Goal: Task Accomplishment & Management: Manage account settings

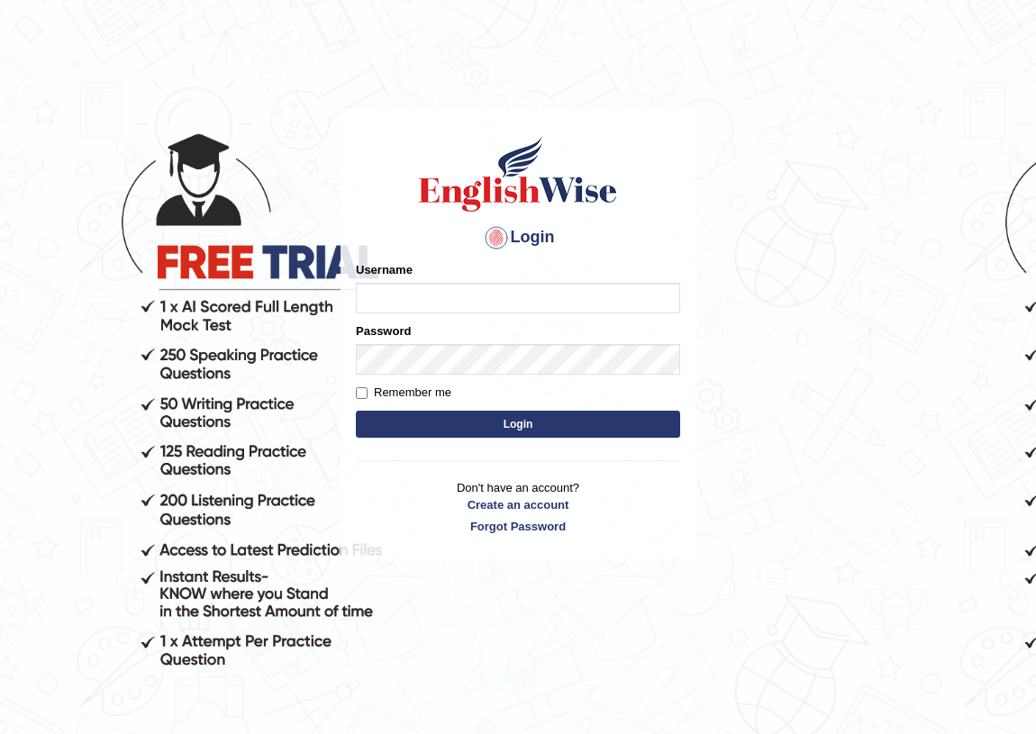
click at [540, 306] on input "Username" at bounding box center [518, 298] width 324 height 31
type input "shoeb51"
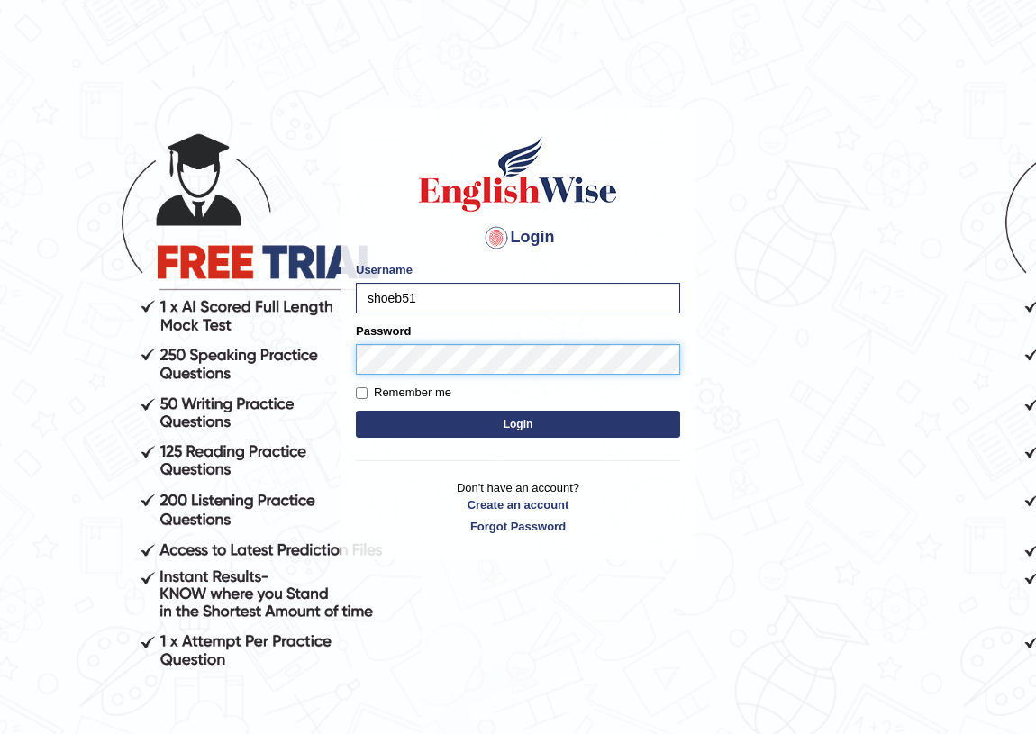
click at [356, 411] on button "Login" at bounding box center [518, 424] width 324 height 27
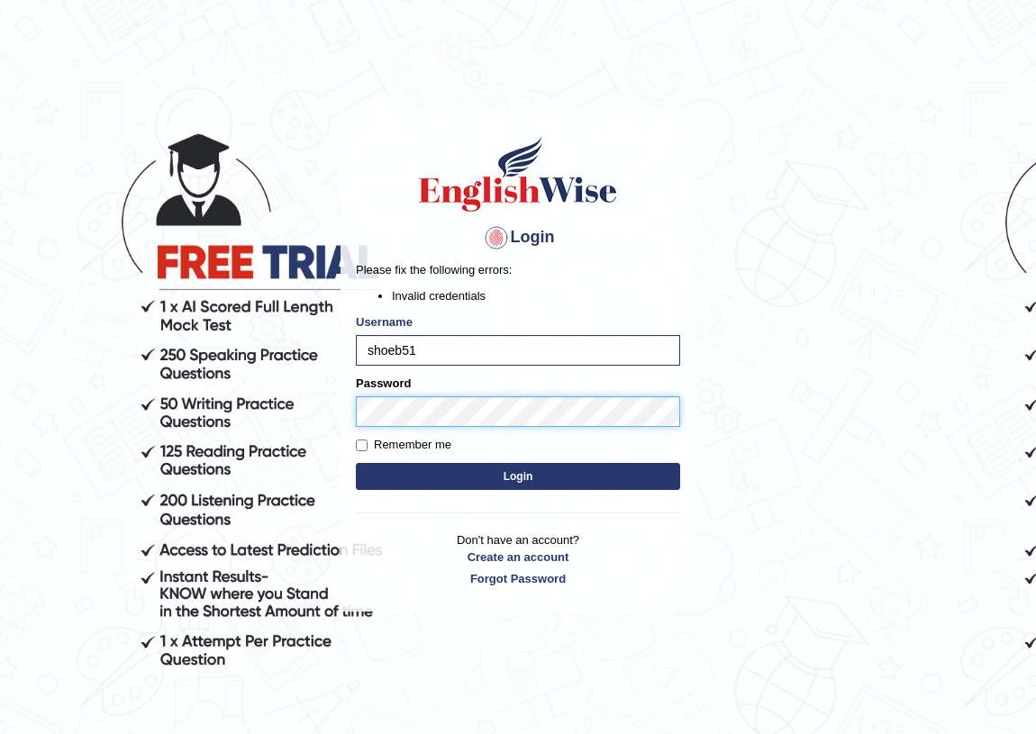
click at [356, 463] on button "Login" at bounding box center [518, 476] width 324 height 27
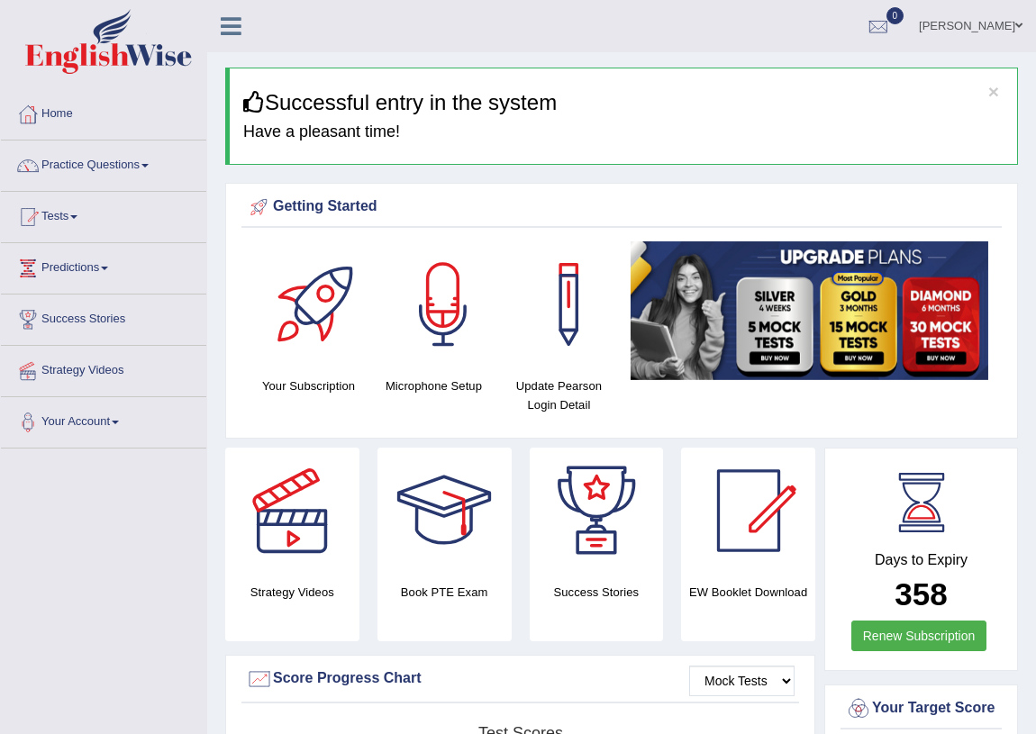
click at [991, 21] on link "Shoeb" at bounding box center [970, 23] width 131 height 47
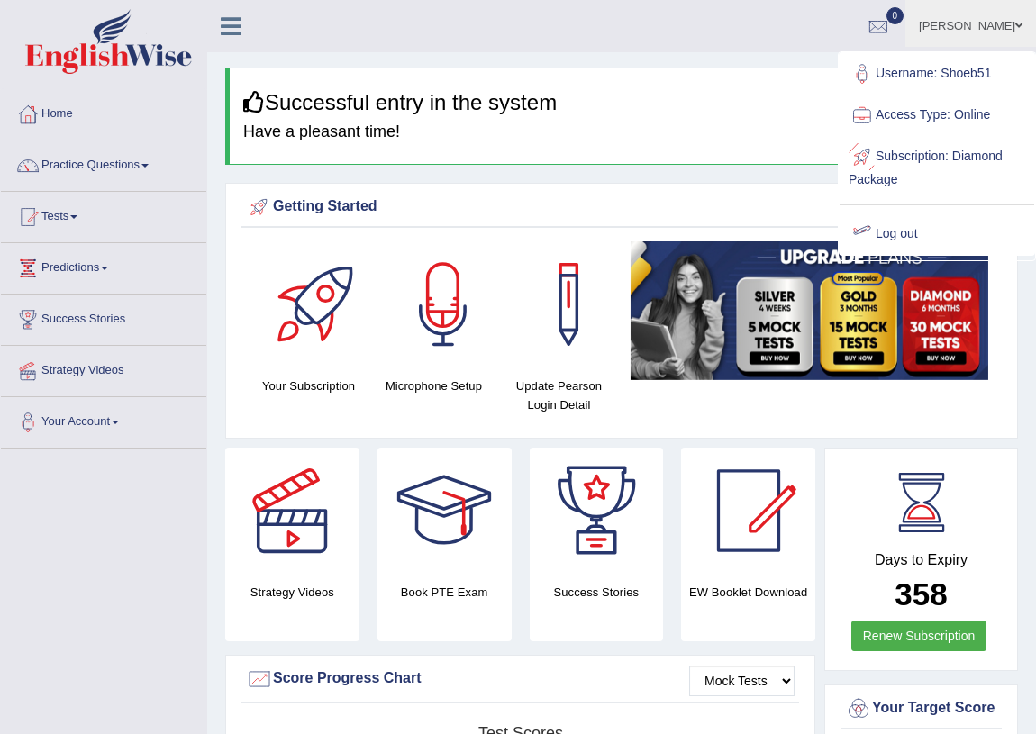
click at [917, 233] on link "Log out" at bounding box center [936, 233] width 195 height 41
